Goal: Check status: Check status

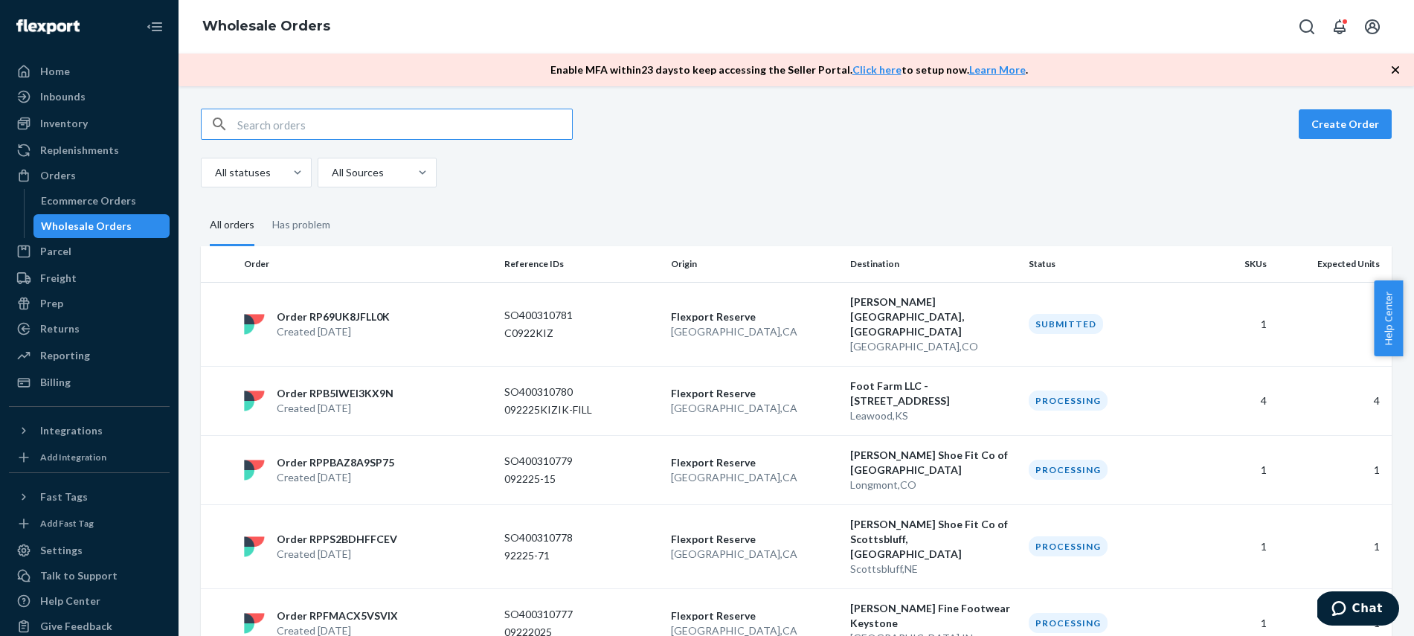
click at [347, 129] on input "text" at bounding box center [404, 124] width 335 height 30
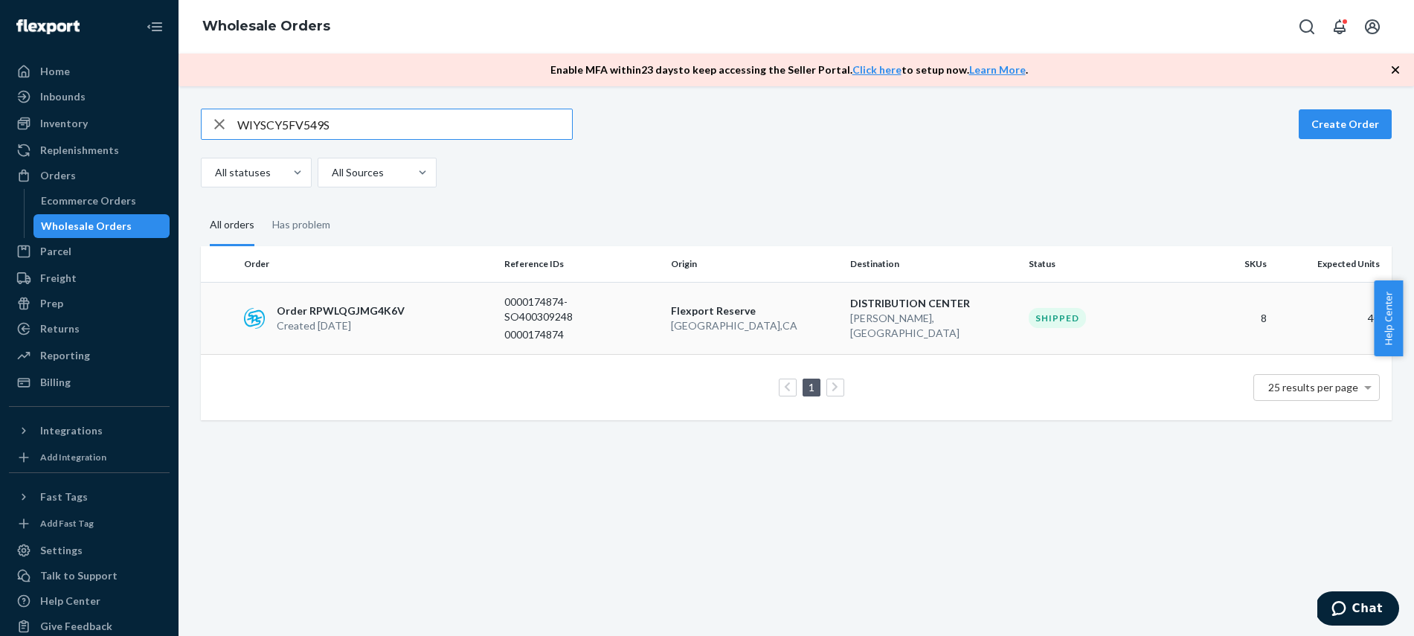
type input "WIYSCY5FV549S"
click at [475, 314] on div "Order RPWLQGJMG4K6V Created [DATE]" at bounding box center [368, 319] width 260 height 30
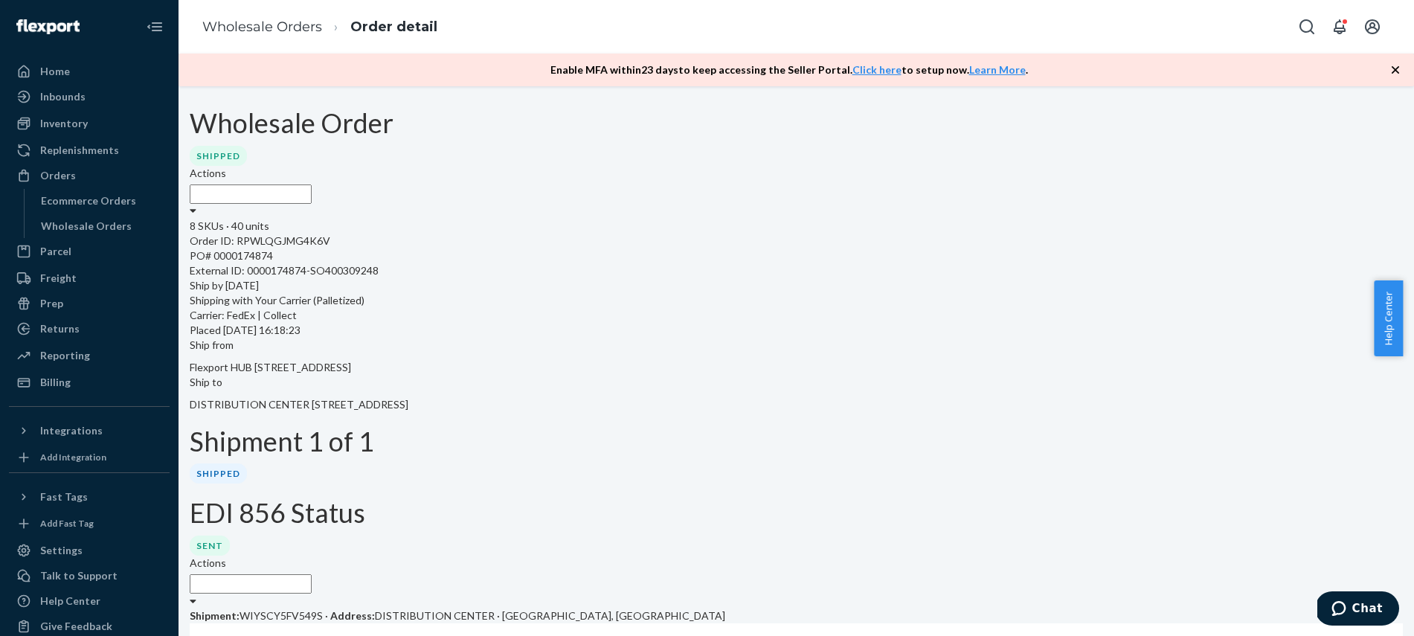
click at [226, 556] on label "Actions" at bounding box center [208, 563] width 36 height 15
drag, startPoint x: 975, startPoint y: 510, endPoint x: 836, endPoint y: 492, distance: 140.4
click at [976, 624] on div "Order status history" at bounding box center [797, 645] width 1214 height 42
click at [59, 29] on img at bounding box center [47, 26] width 63 height 15
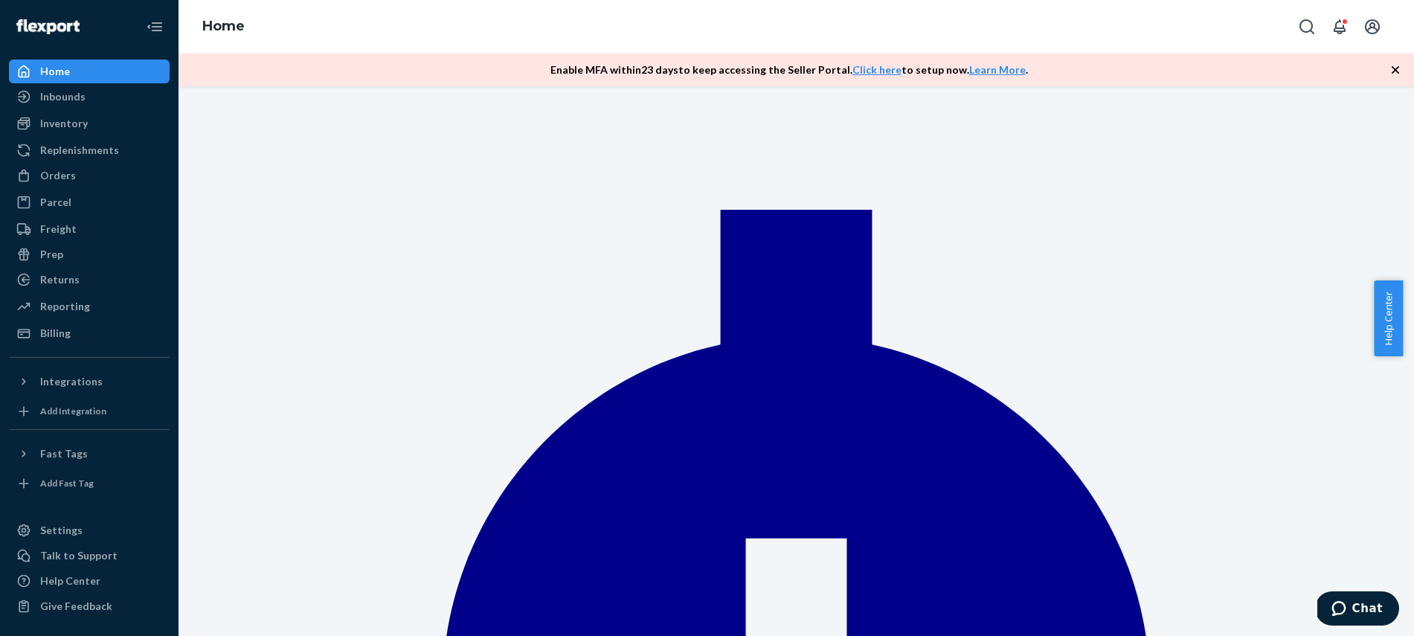
click at [50, 23] on img at bounding box center [47, 26] width 63 height 15
